Goal: Information Seeking & Learning: Check status

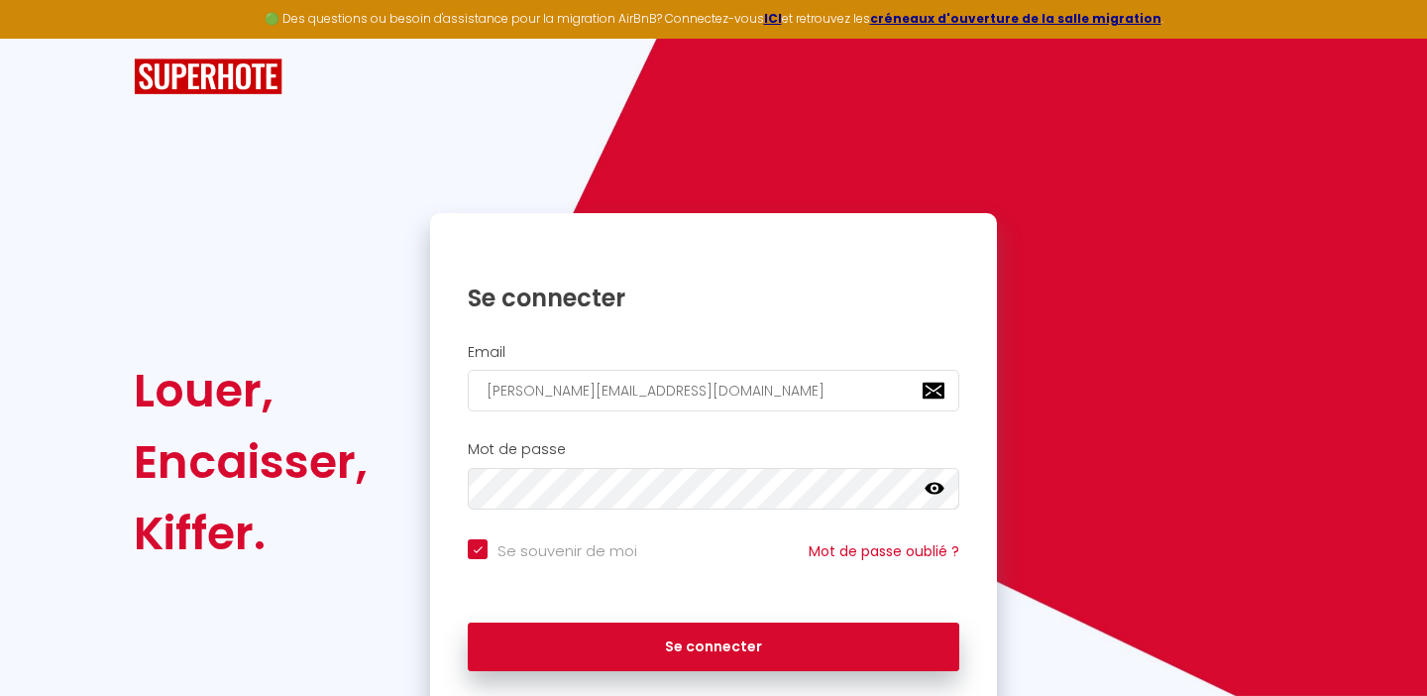
click at [929, 490] on icon at bounding box center [935, 489] width 20 height 12
click at [929, 490] on icon at bounding box center [935, 489] width 20 height 16
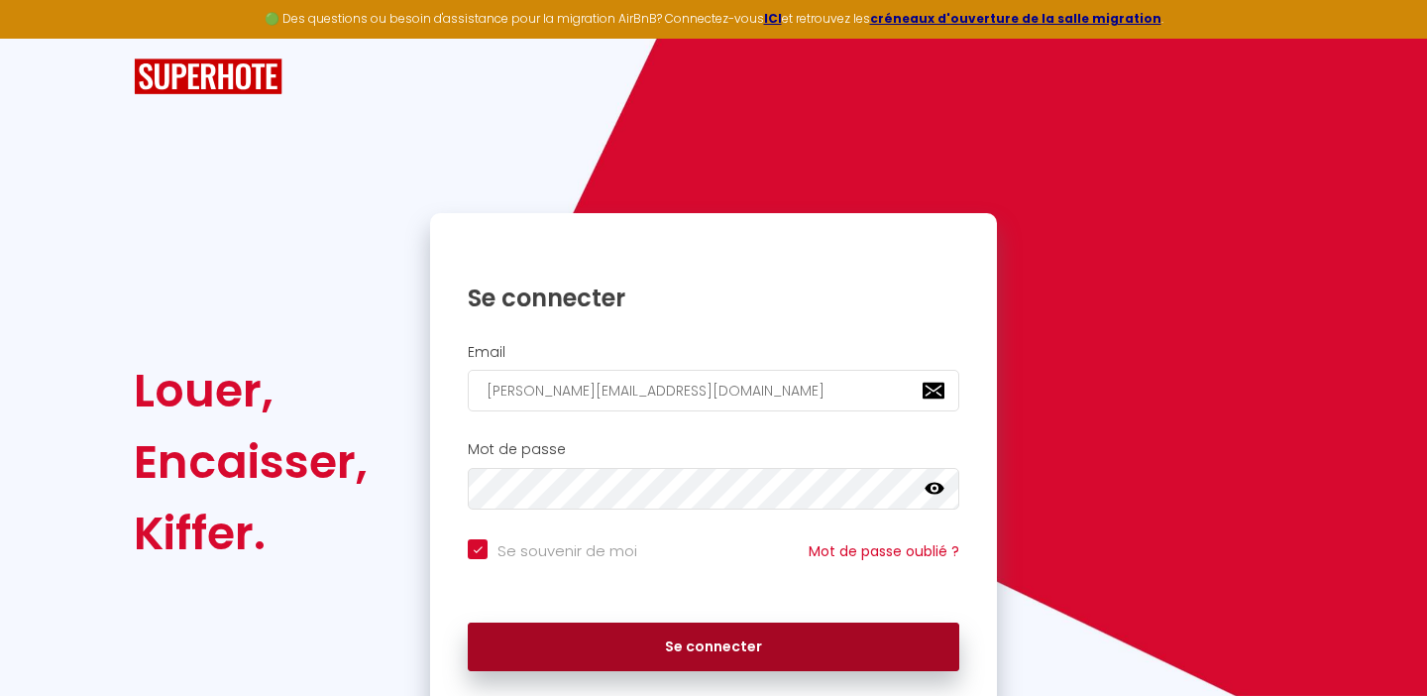
click at [672, 647] on button "Se connecter" at bounding box center [714, 647] width 492 height 50
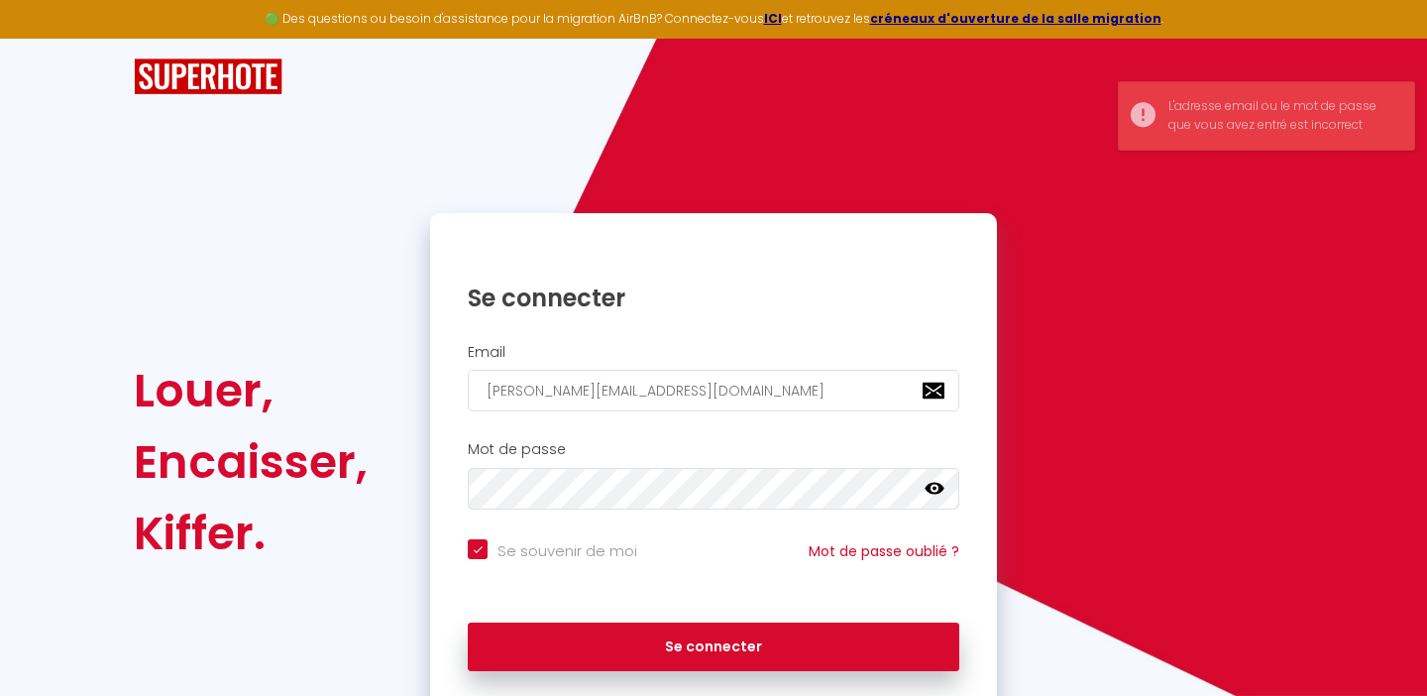
click at [932, 489] on icon at bounding box center [935, 489] width 20 height 20
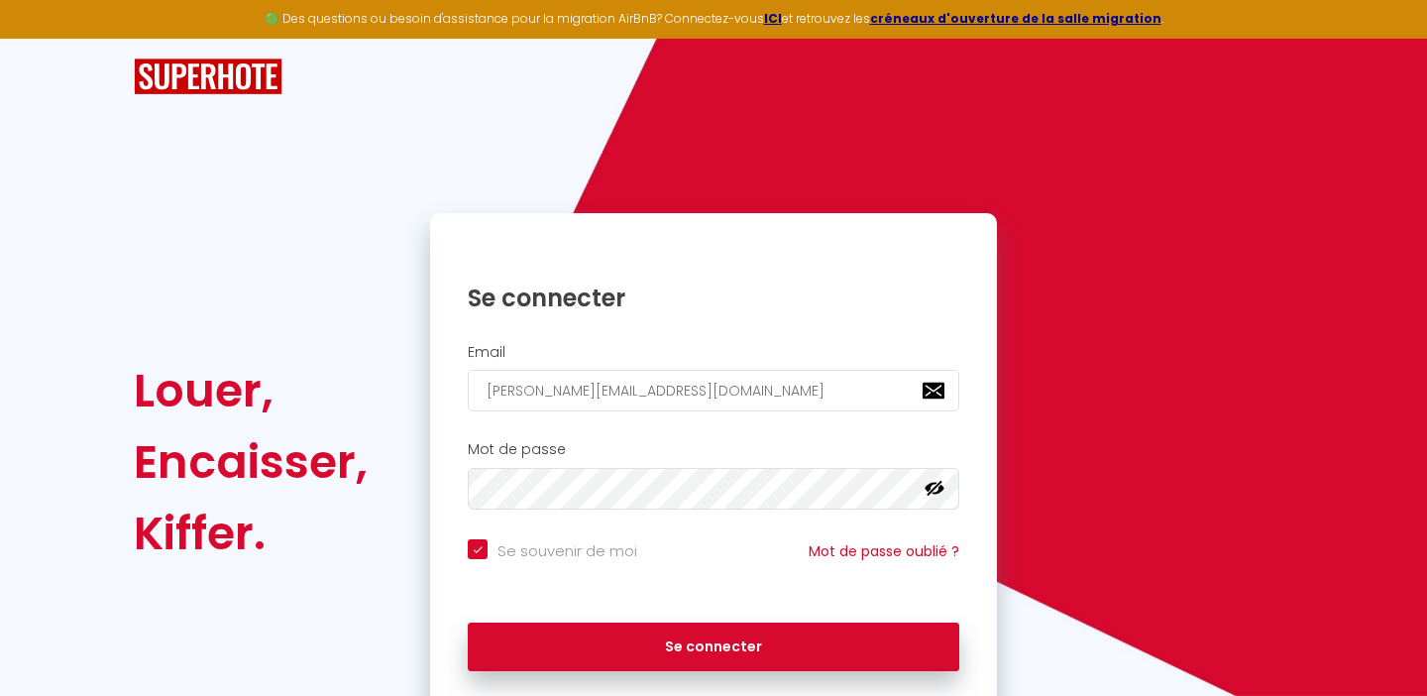
click at [932, 489] on icon at bounding box center [935, 489] width 20 height 20
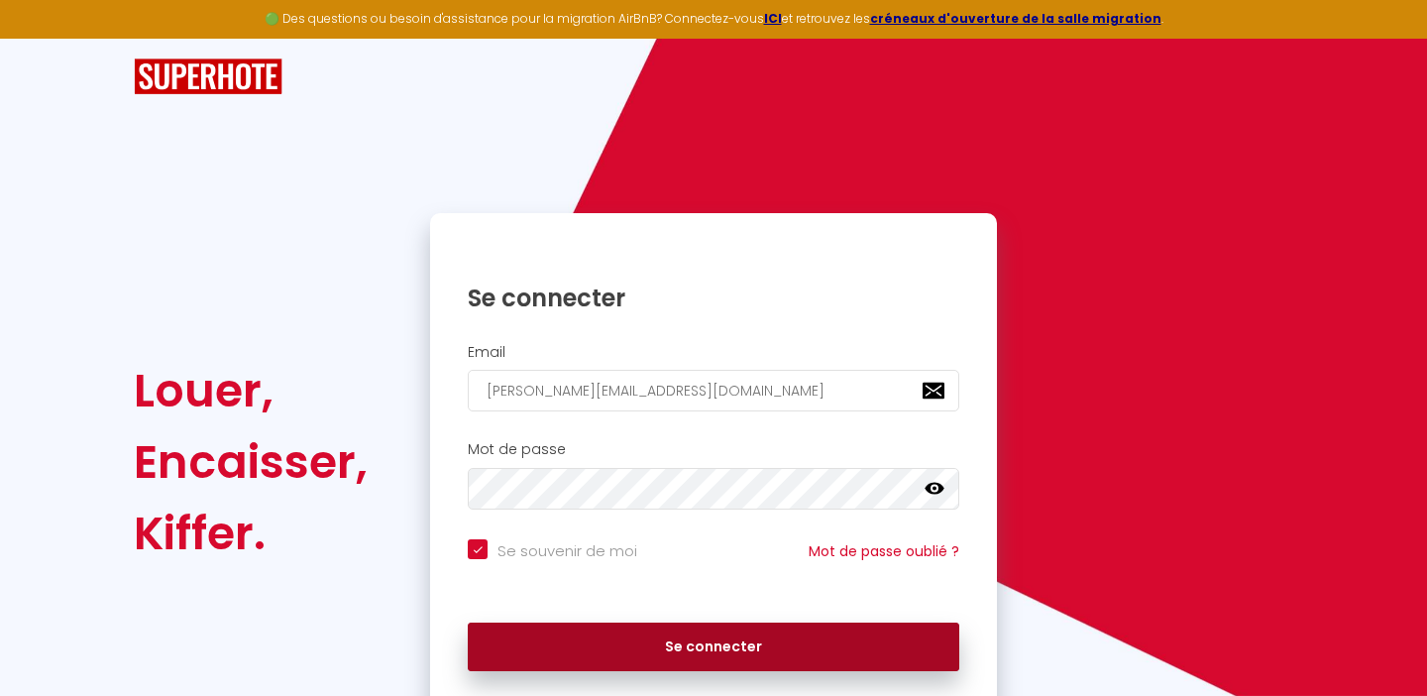
click at [852, 640] on button "Se connecter" at bounding box center [714, 647] width 492 height 50
checkbox input "true"
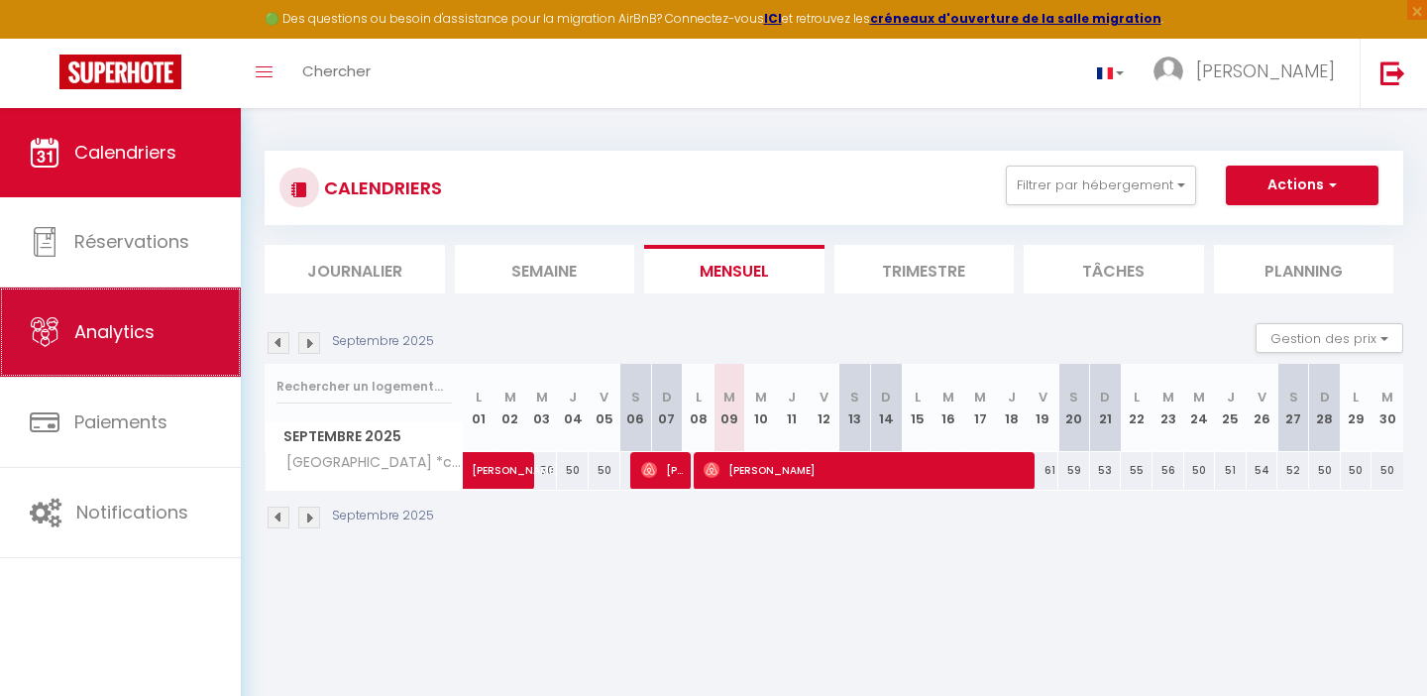
click at [163, 335] on link "Analytics" at bounding box center [120, 331] width 241 height 89
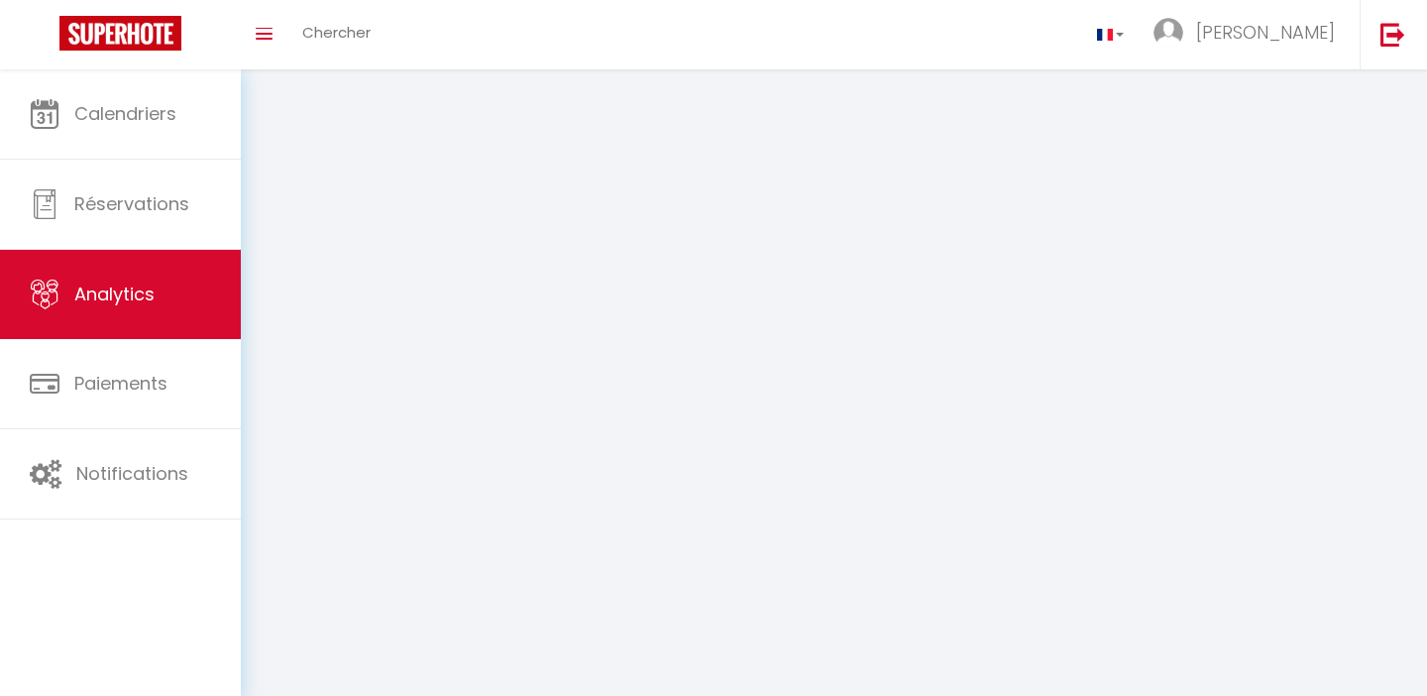
select select "2025"
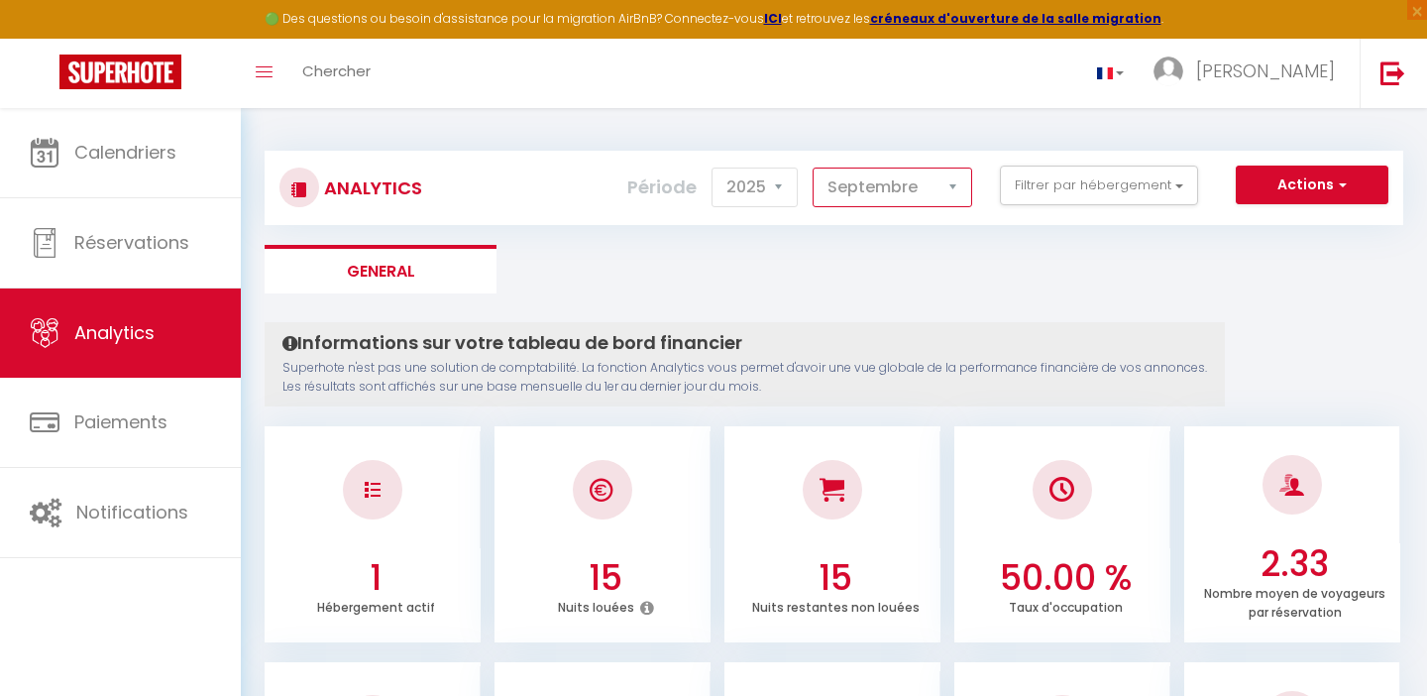
click at [813, 168] on select "[PERSON_NAME] Mars [PERSON_NAME] Juin Juillet Août Septembre Octobre Novembre D…" at bounding box center [893, 188] width 160 height 40
select select "8"
click option "Août" at bounding box center [0, 0] width 0 height 0
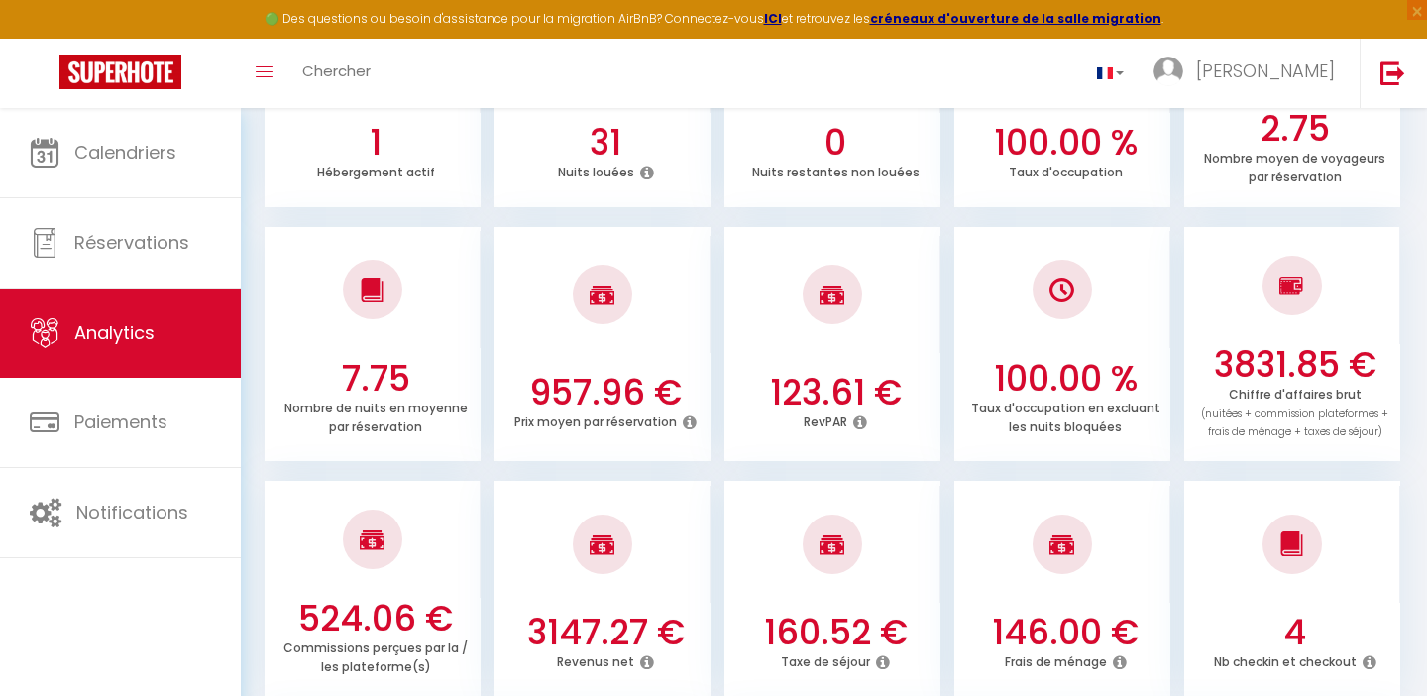
scroll to position [438, 0]
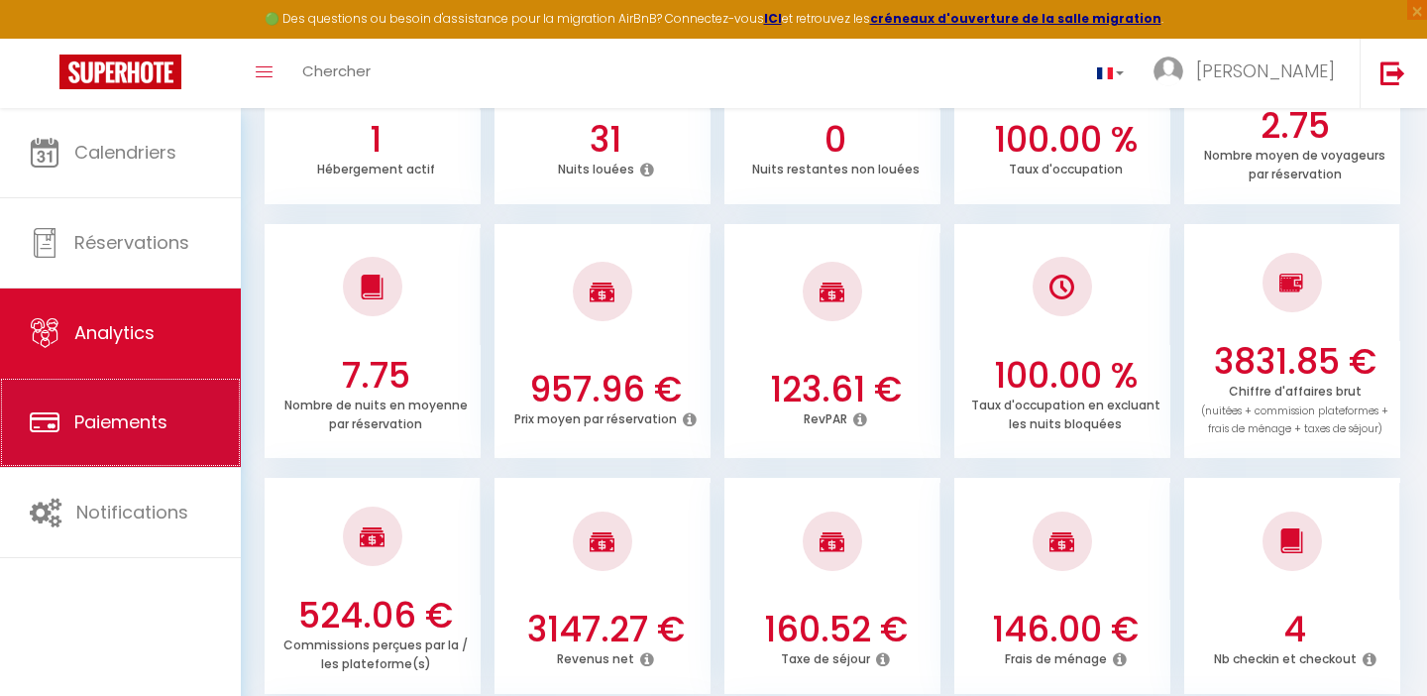
click at [189, 406] on link "Paiements" at bounding box center [120, 422] width 241 height 89
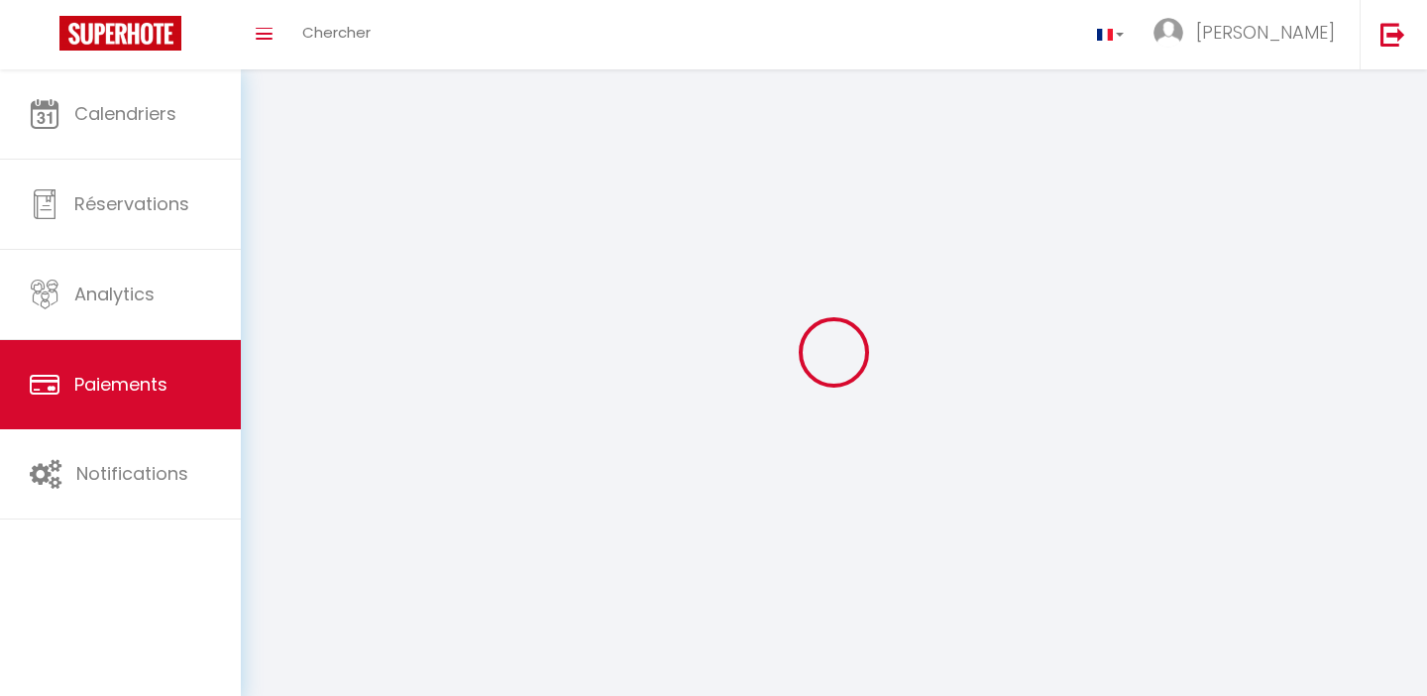
select select "2"
select select "0"
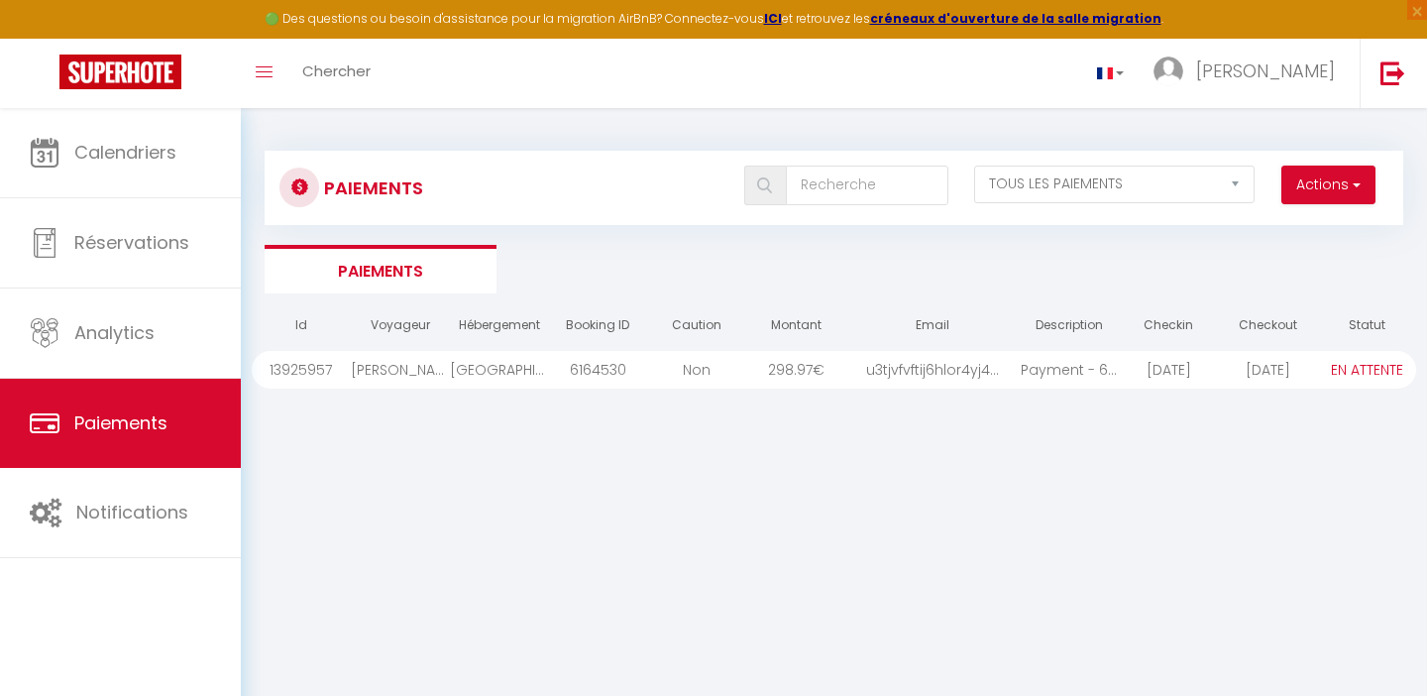
click at [414, 369] on div "[PERSON_NAME]" at bounding box center [400, 370] width 99 height 38
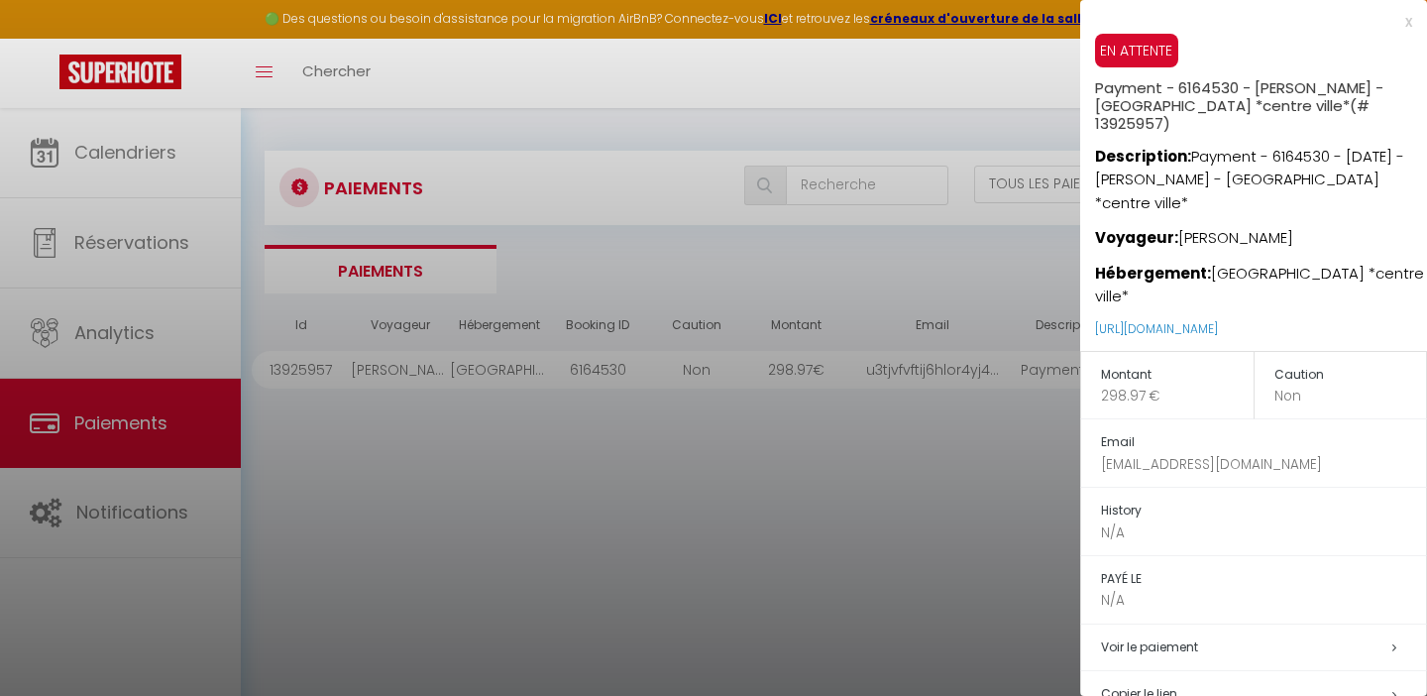
click at [1409, 30] on div "x" at bounding box center [1246, 22] width 332 height 24
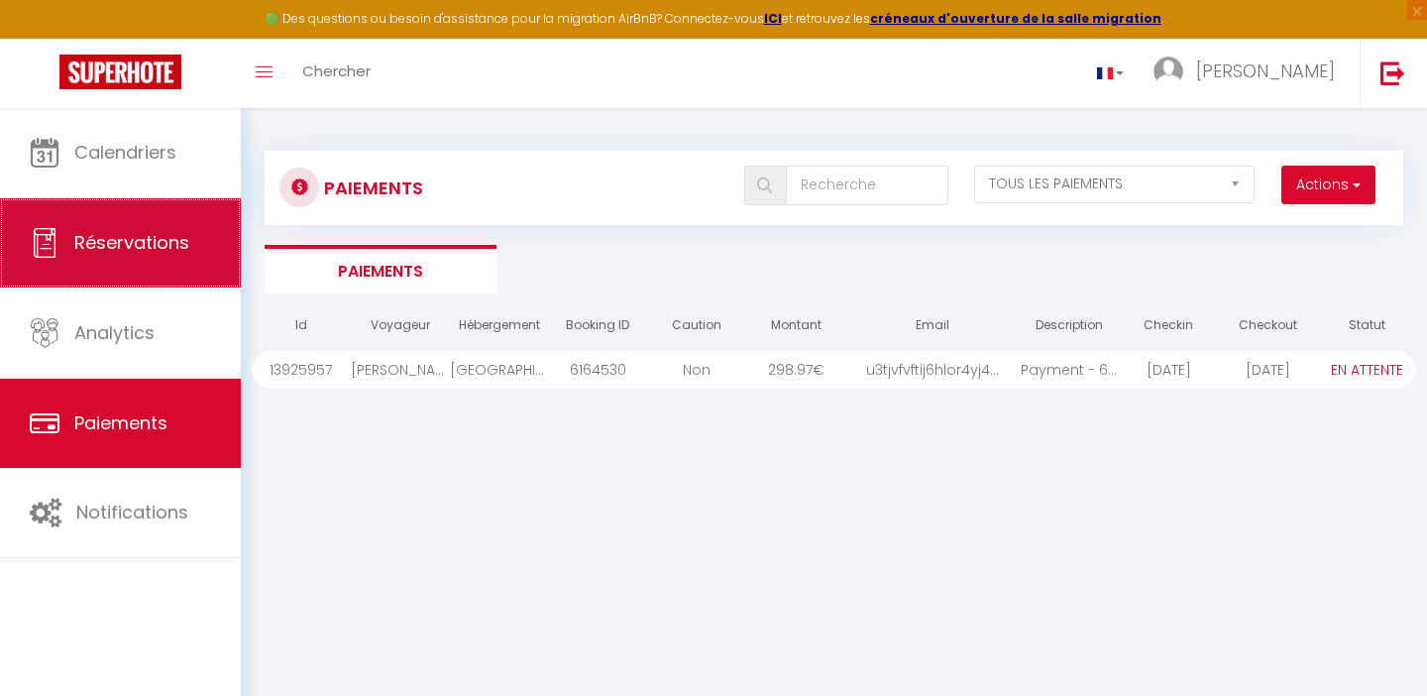
click at [159, 252] on span "Réservations" at bounding box center [131, 242] width 115 height 25
select select "not_cancelled"
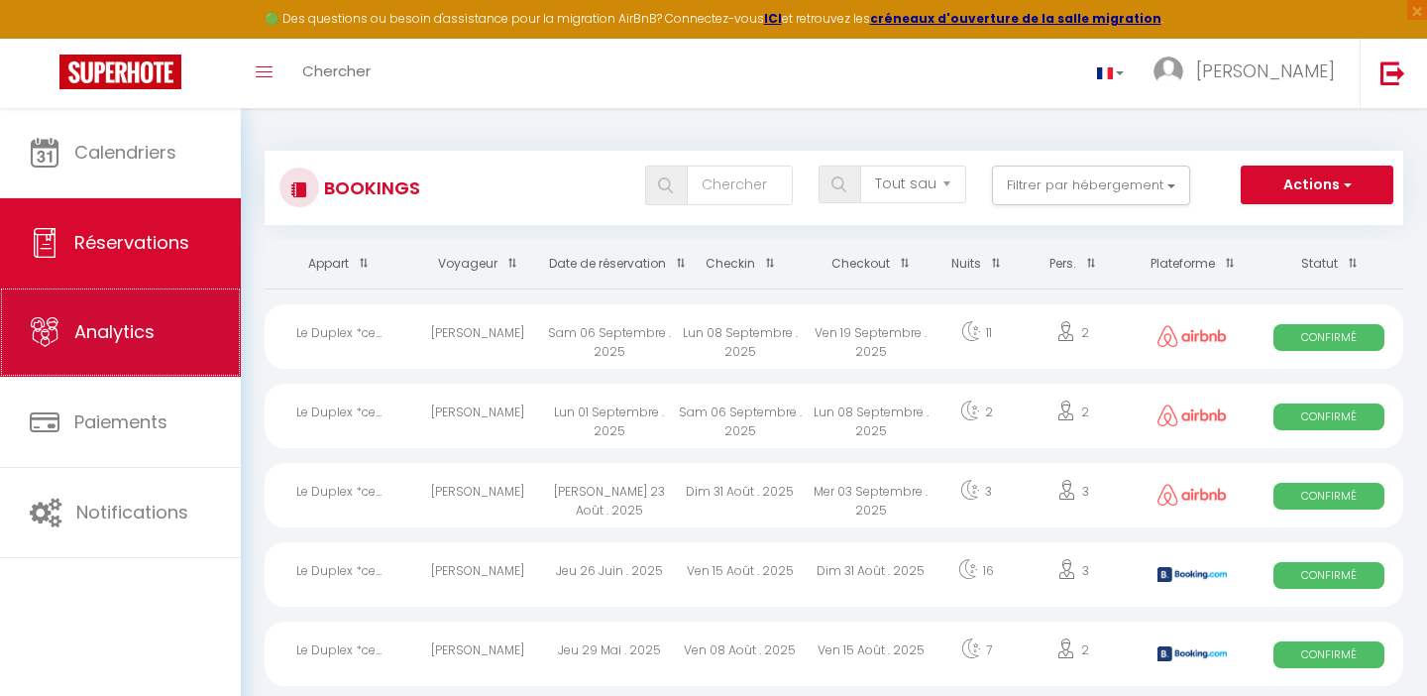
click at [179, 350] on link "Analytics" at bounding box center [120, 331] width 241 height 89
select select "2025"
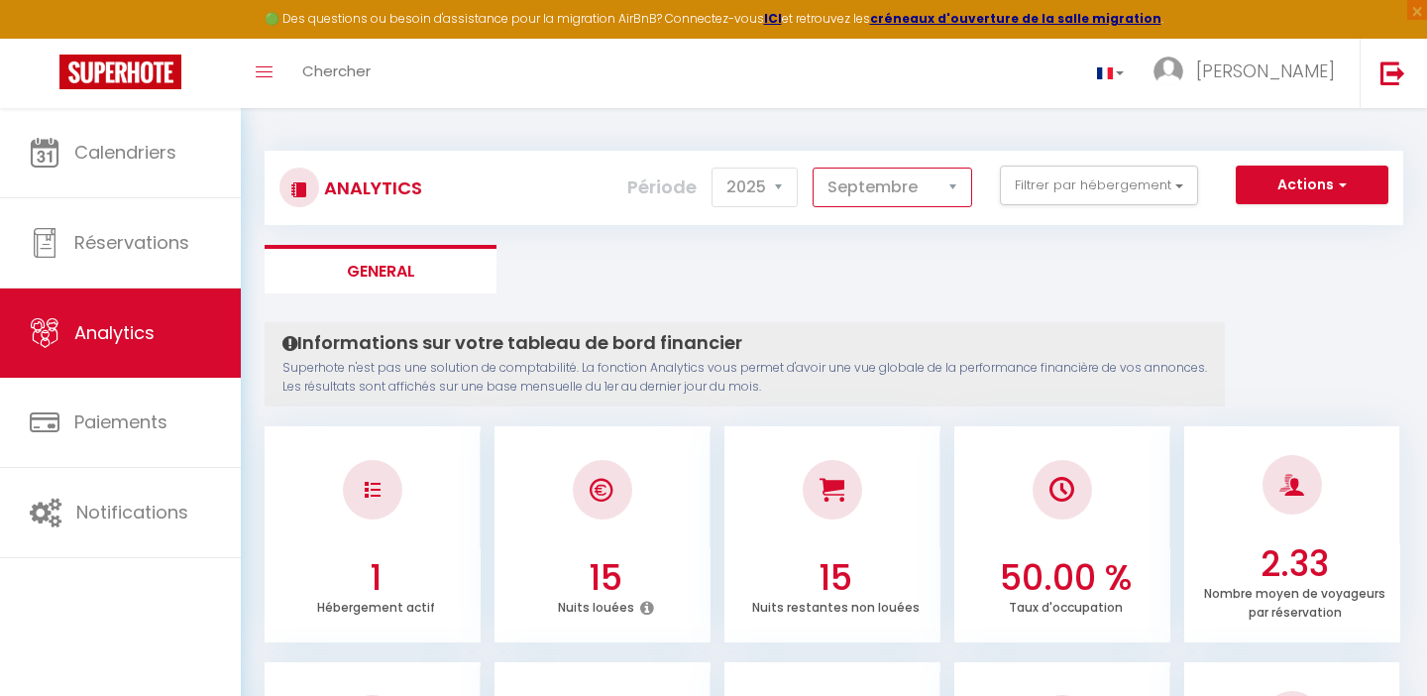
click at [813, 168] on select "[PERSON_NAME] Mars [PERSON_NAME] Juin Juillet Août Septembre Octobre Novembre D…" at bounding box center [893, 188] width 160 height 40
click option "Août" at bounding box center [0, 0] width 0 height 0
click at [922, 213] on div "Analytics Actions Génération SuperConciergerie Génération SuperAnalyzer Générat…" at bounding box center [834, 188] width 1139 height 74
click at [813, 168] on select "[PERSON_NAME] Mars [PERSON_NAME] Juin Juillet Août Septembre Octobre Novembre D…" at bounding box center [893, 188] width 160 height 40
click option "Septembre" at bounding box center [0, 0] width 0 height 0
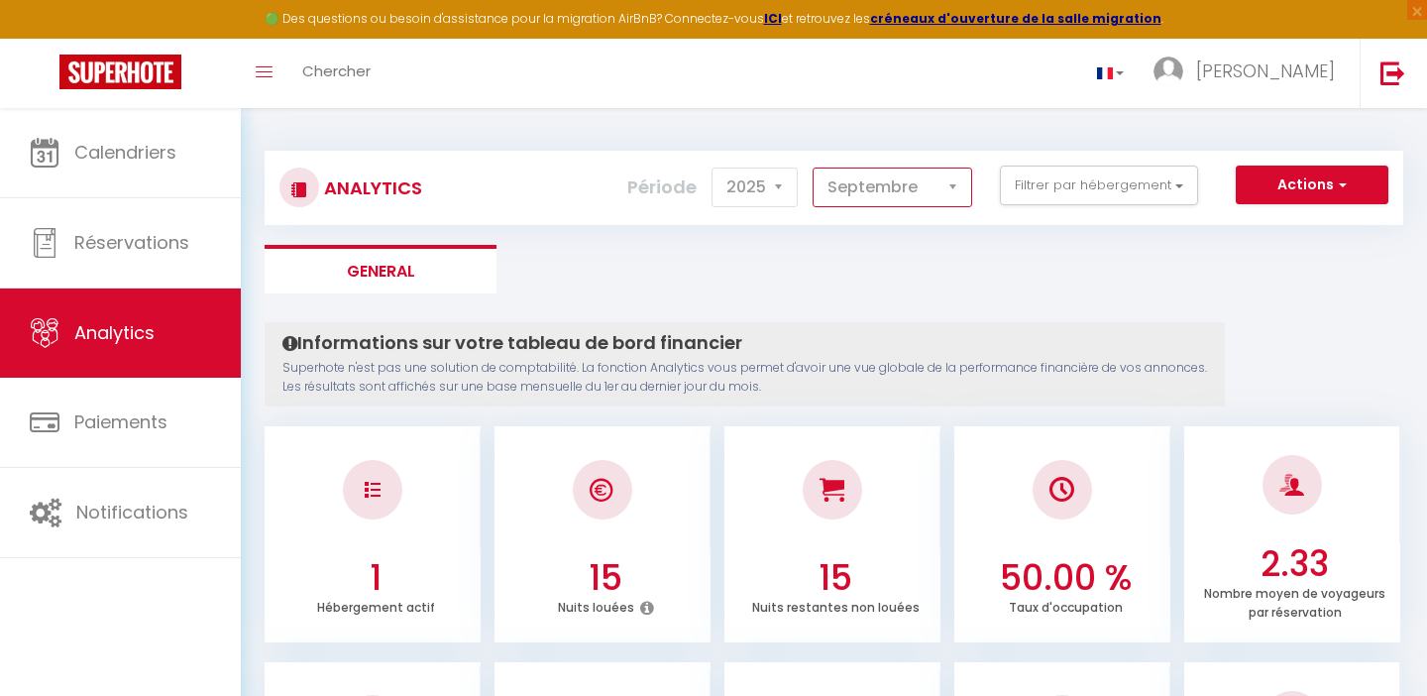
click at [813, 168] on select "[PERSON_NAME] Mars [PERSON_NAME] Juin Juillet Août Septembre Octobre Novembre D…" at bounding box center [893, 188] width 160 height 40
click option "Juillet" at bounding box center [0, 0] width 0 height 0
select select "8"
click option "Août" at bounding box center [0, 0] width 0 height 0
